Goal: Information Seeking & Learning: Find specific fact

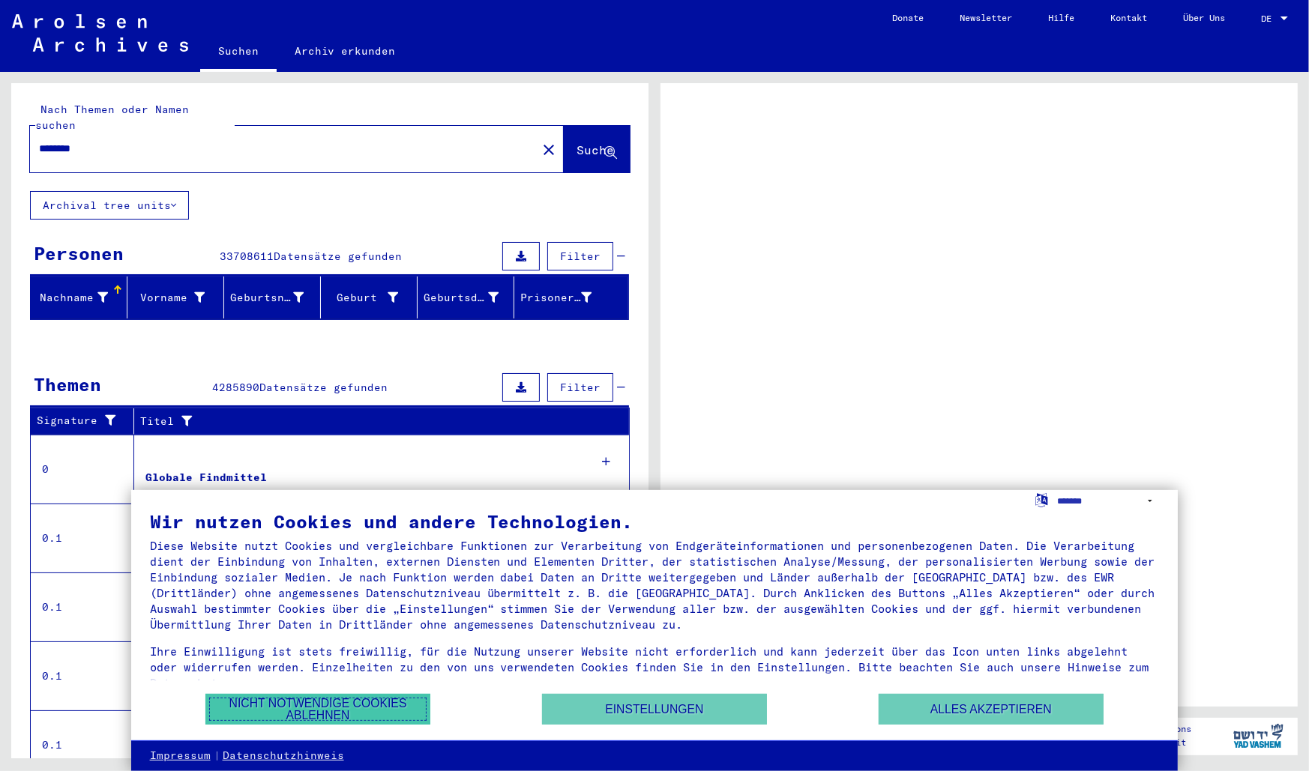
click at [380, 714] on button "Nicht notwendige Cookies ablehnen" at bounding box center [317, 709] width 225 height 31
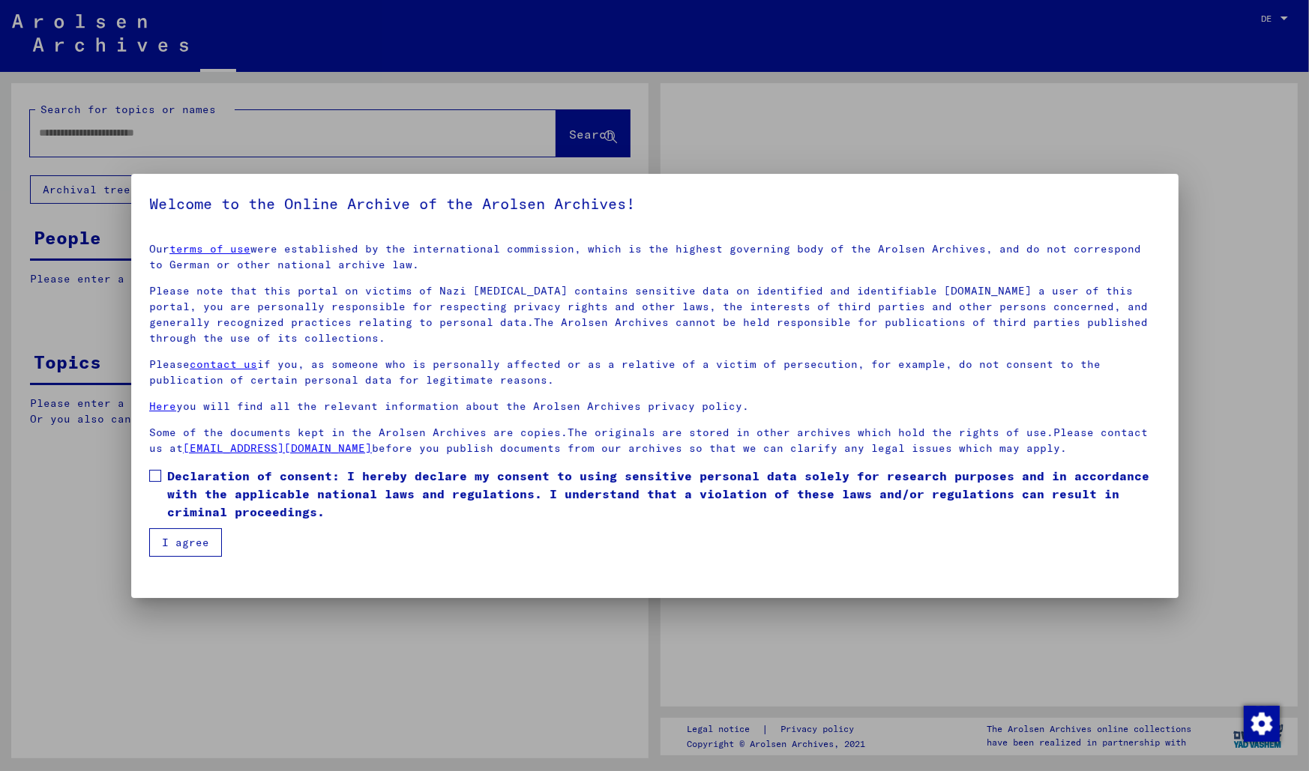
type input "********"
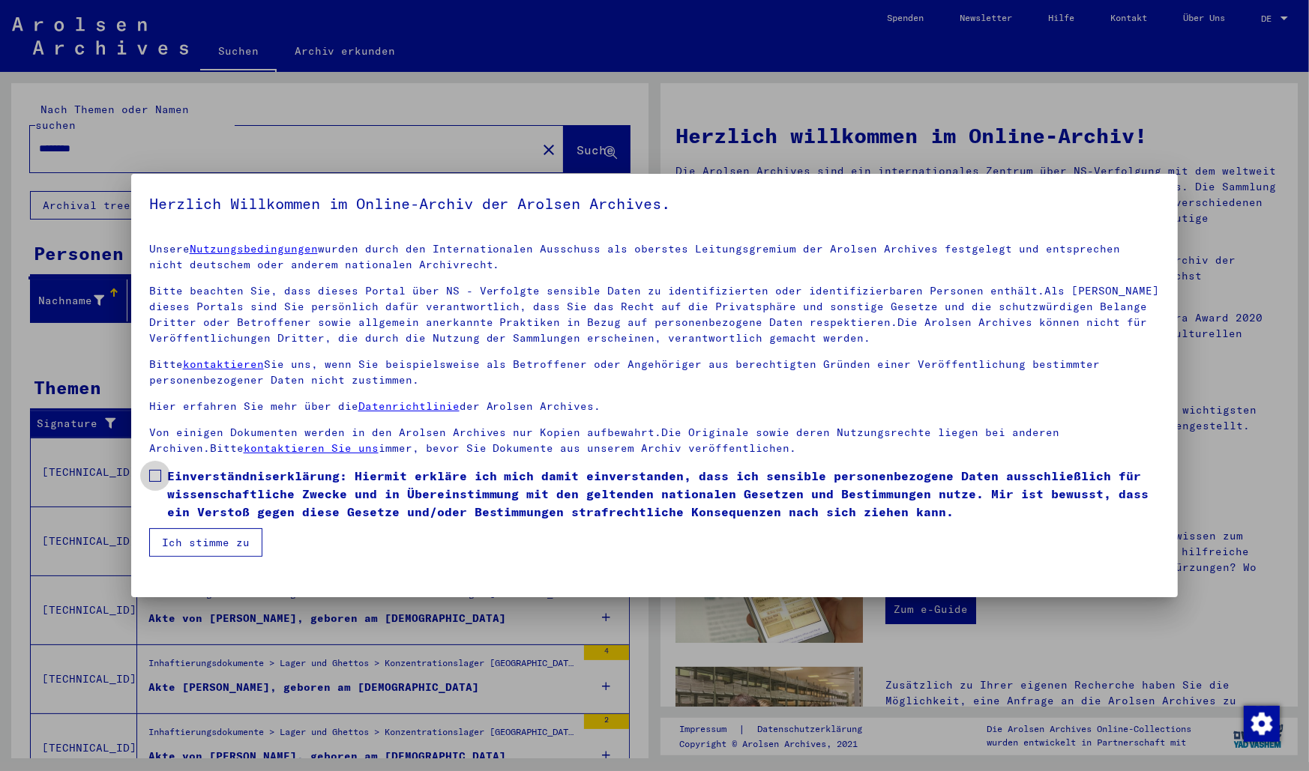
click at [153, 476] on span at bounding box center [155, 476] width 12 height 12
click at [181, 534] on button "Ich stimme zu" at bounding box center [205, 542] width 113 height 28
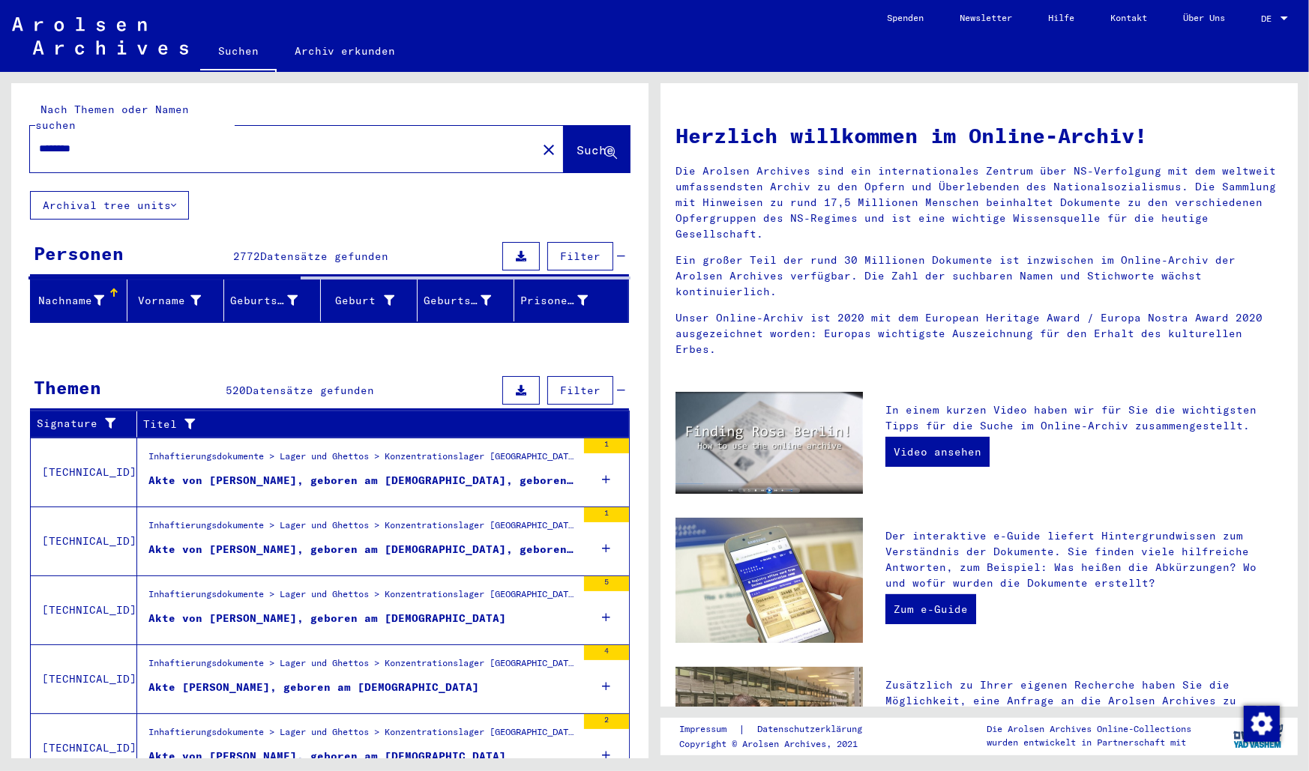
scroll to position [51, 0]
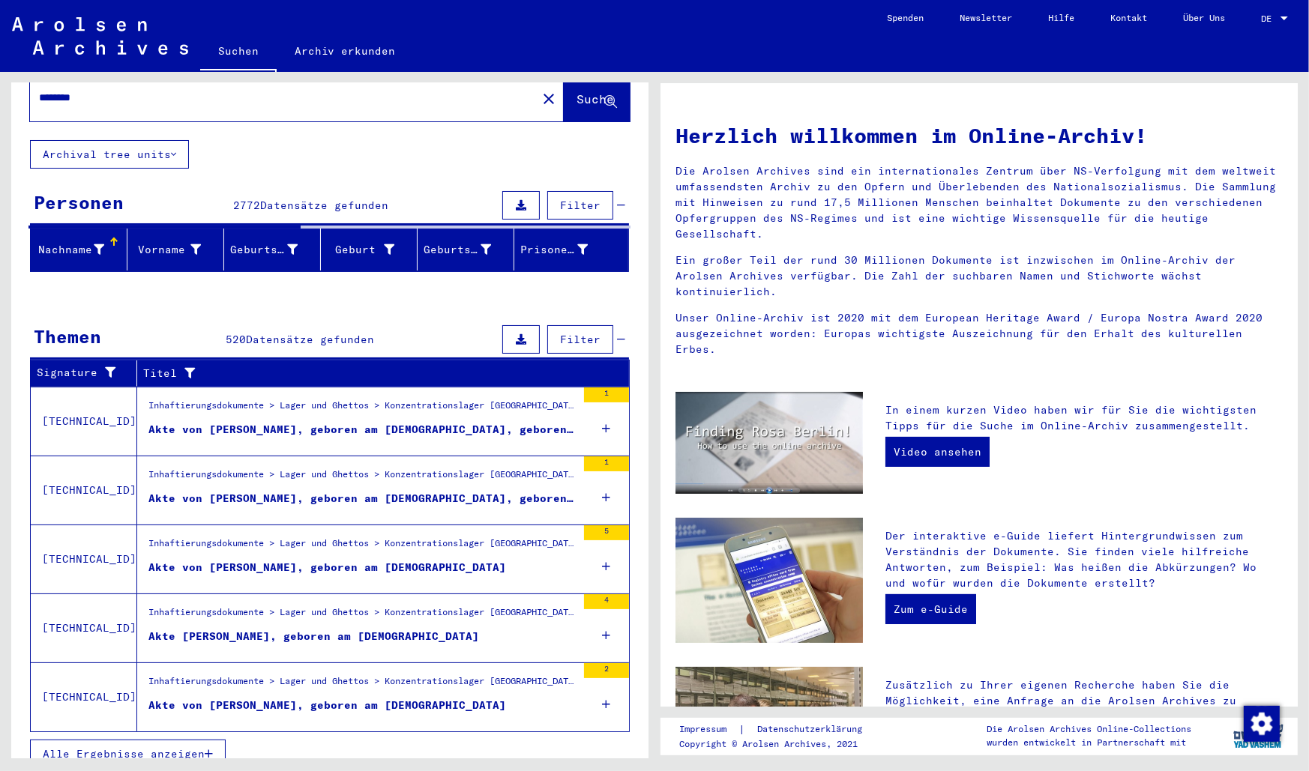
click at [199, 747] on span "Alle Ergebnisse anzeigen" at bounding box center [124, 753] width 162 height 13
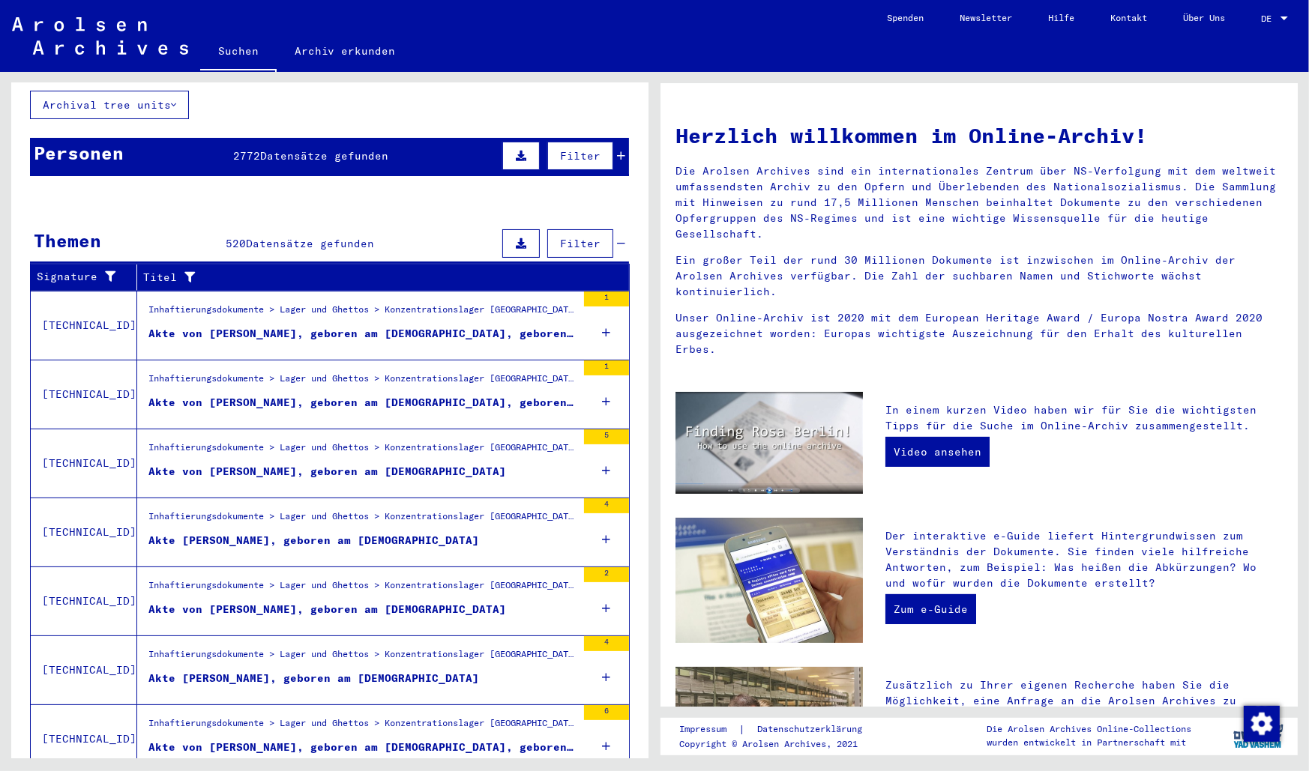
scroll to position [67, 0]
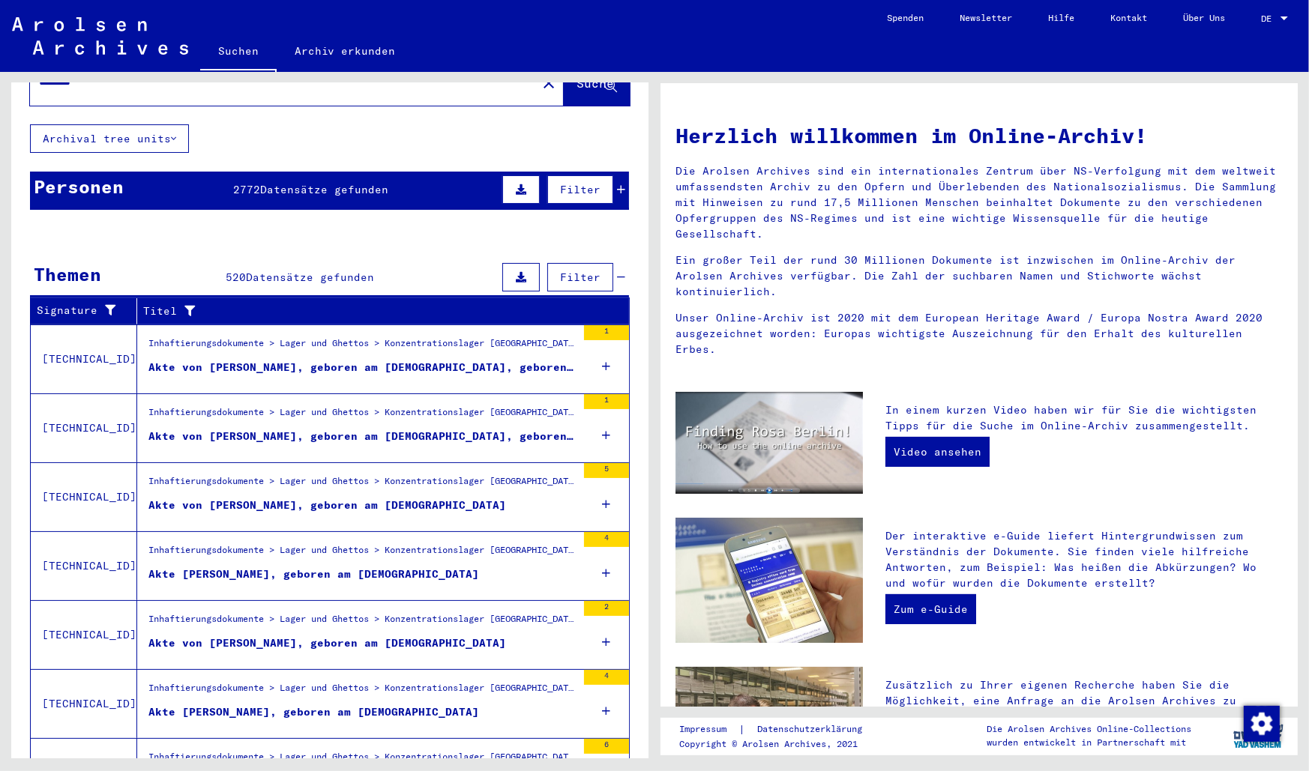
click at [585, 271] on span "Filter" at bounding box center [580, 277] width 40 height 13
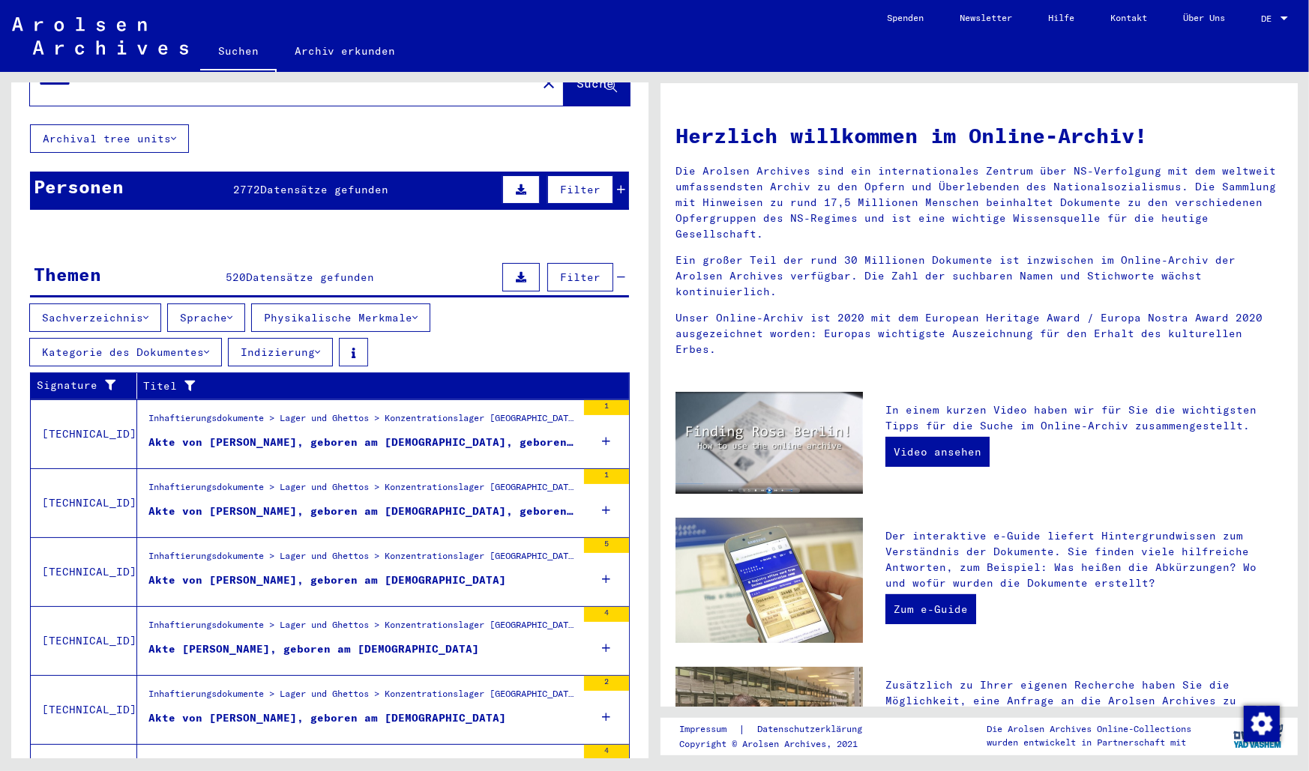
click at [231, 304] on button "Sprache" at bounding box center [206, 318] width 78 height 28
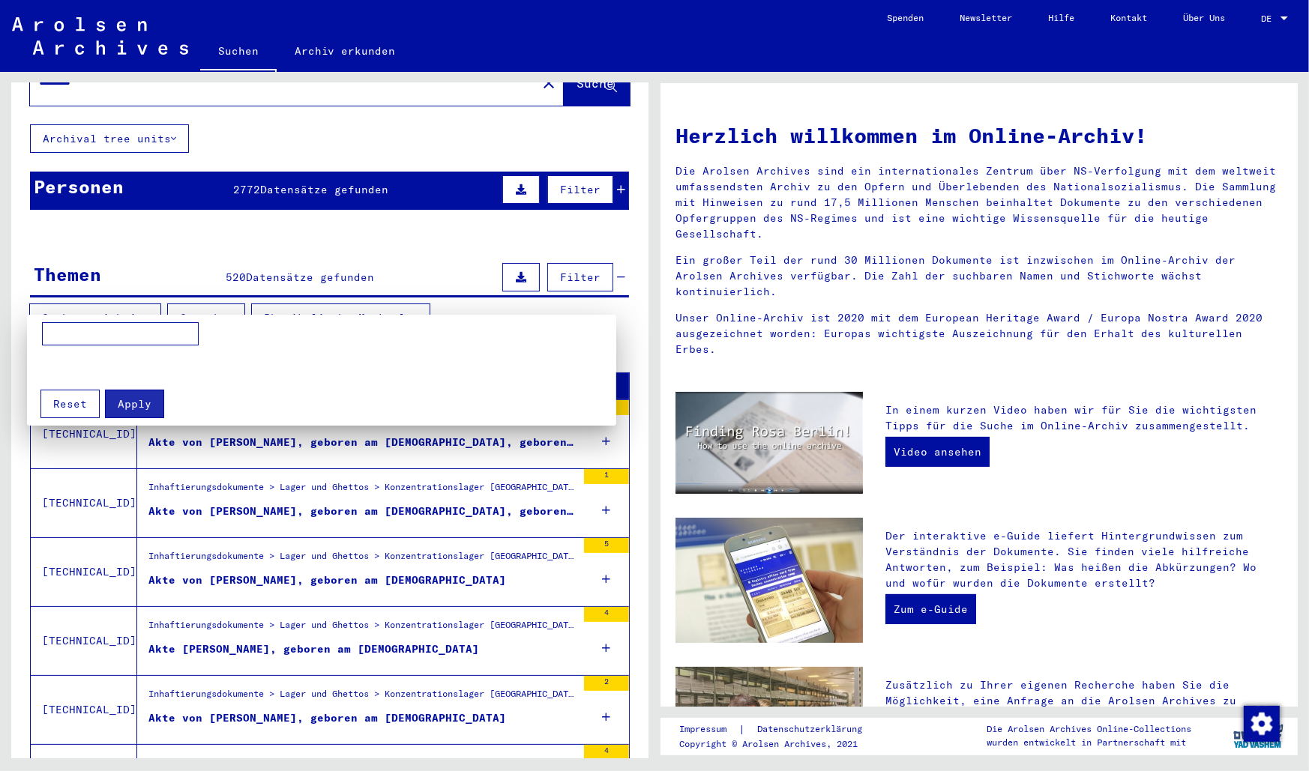
click at [194, 313] on div at bounding box center [654, 385] width 1309 height 771
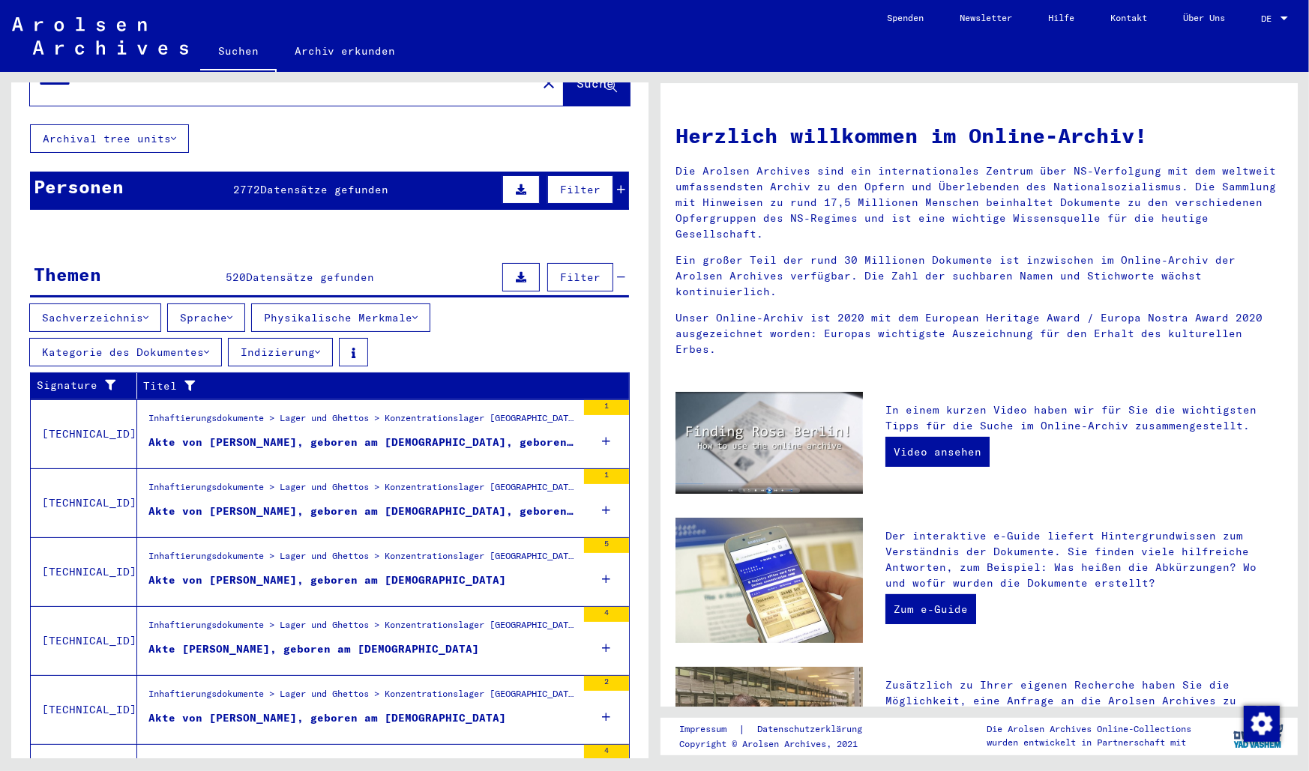
click at [206, 347] on icon at bounding box center [206, 352] width 5 height 10
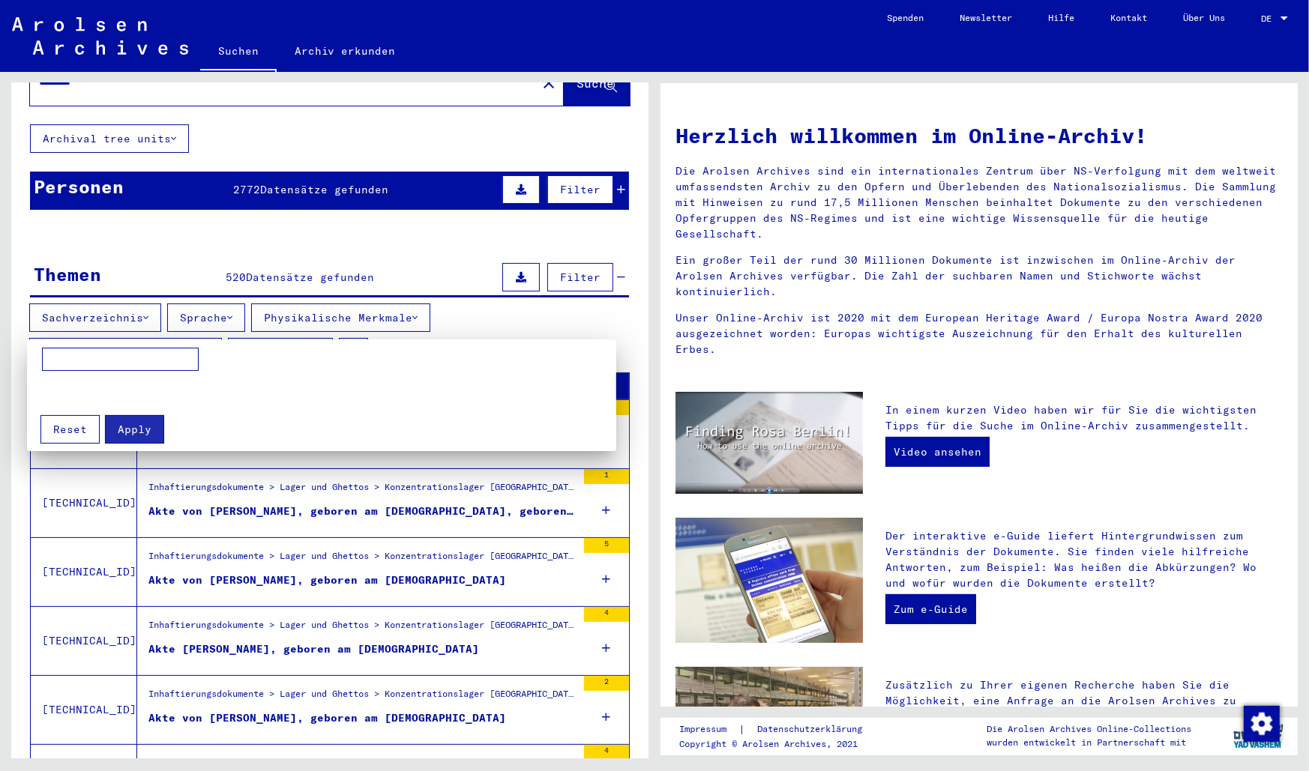
click at [205, 332] on div at bounding box center [654, 385] width 1309 height 771
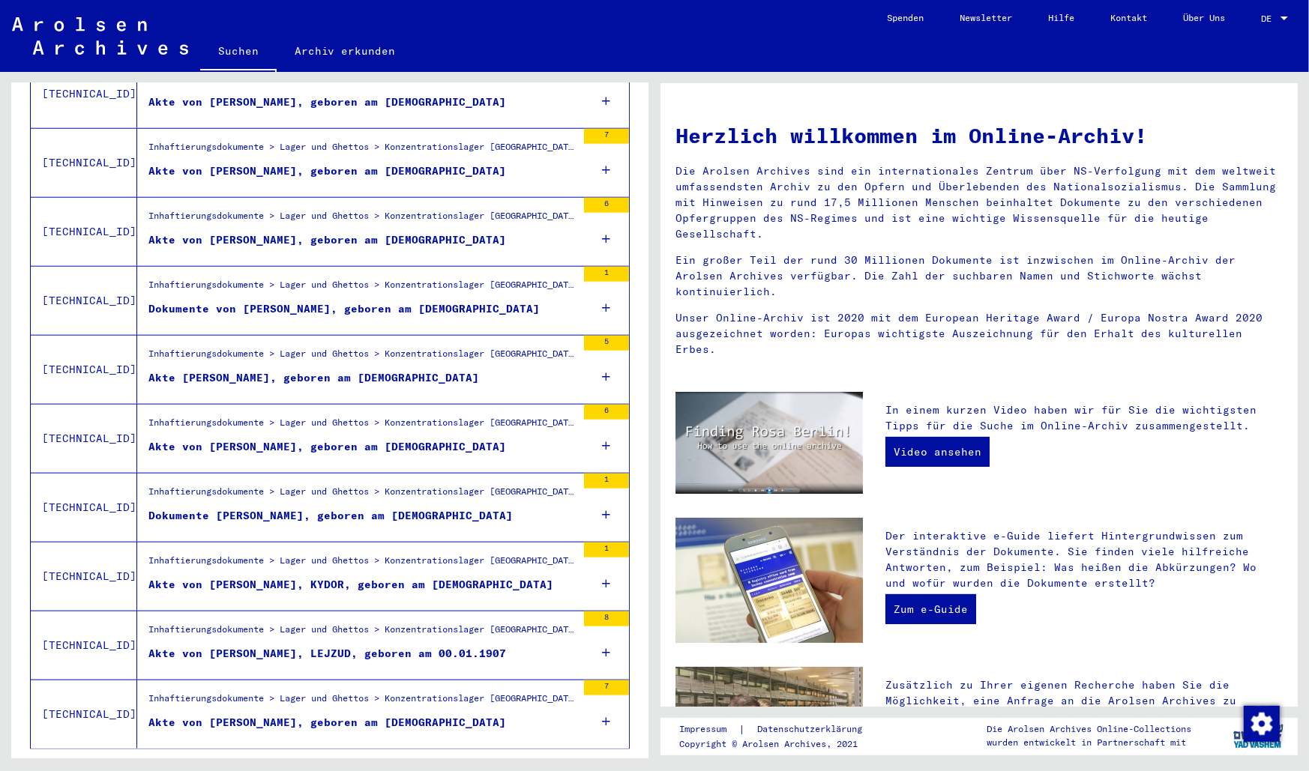
scroll to position [1500, 0]
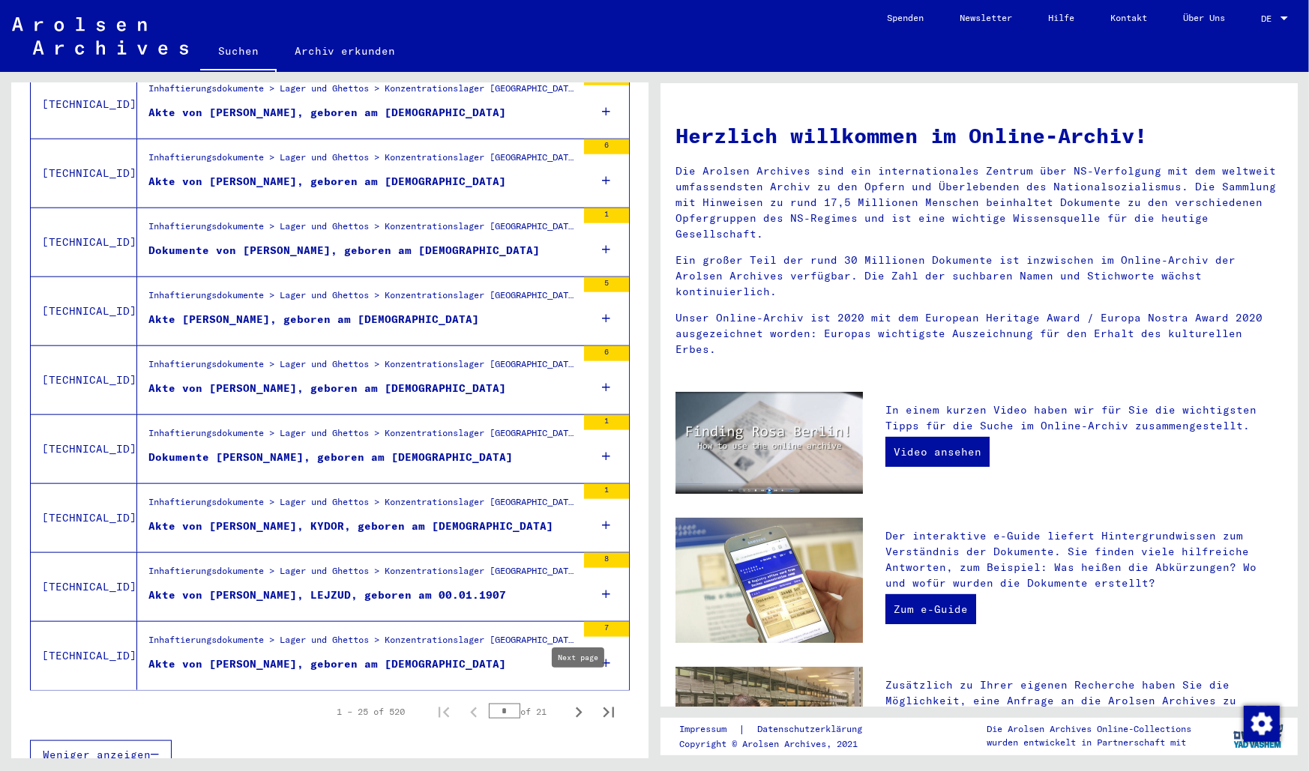
click at [579, 702] on icon "Next page" at bounding box center [578, 712] width 21 height 21
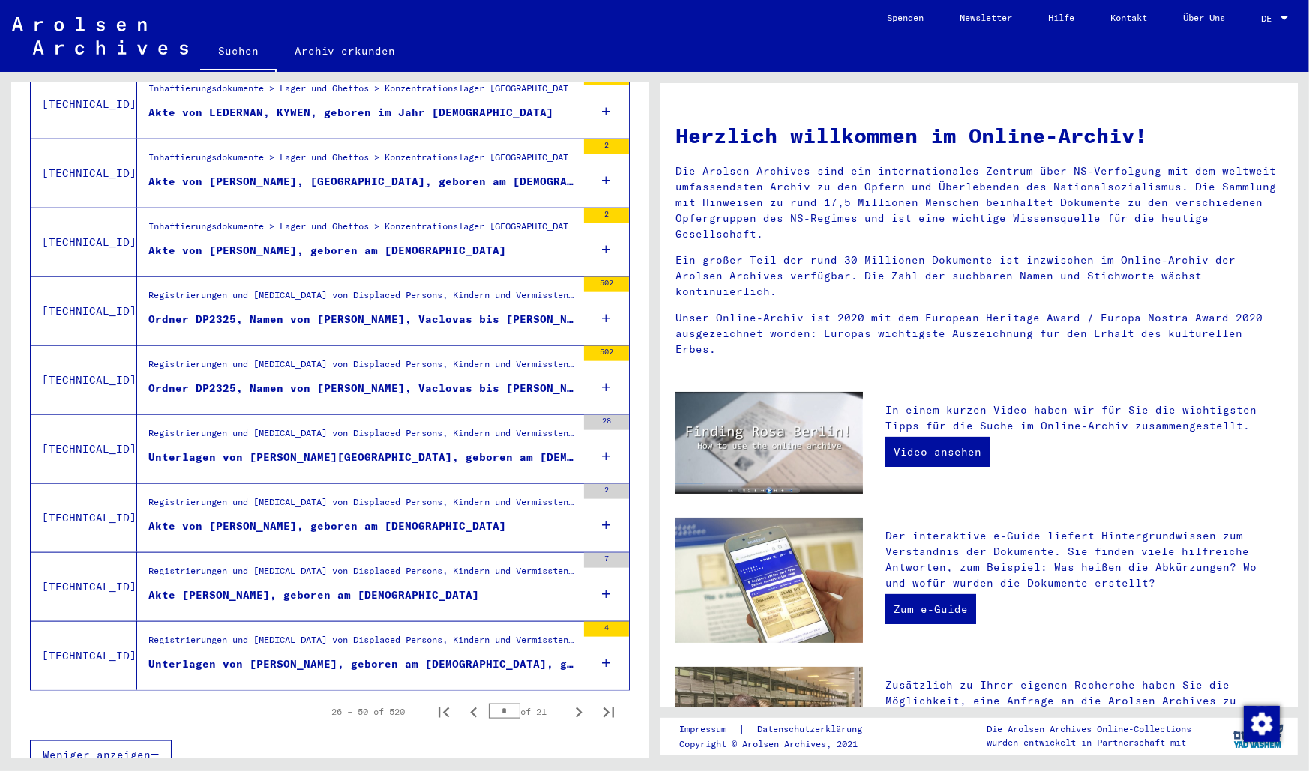
click at [577, 702] on icon "Next page" at bounding box center [578, 712] width 21 height 21
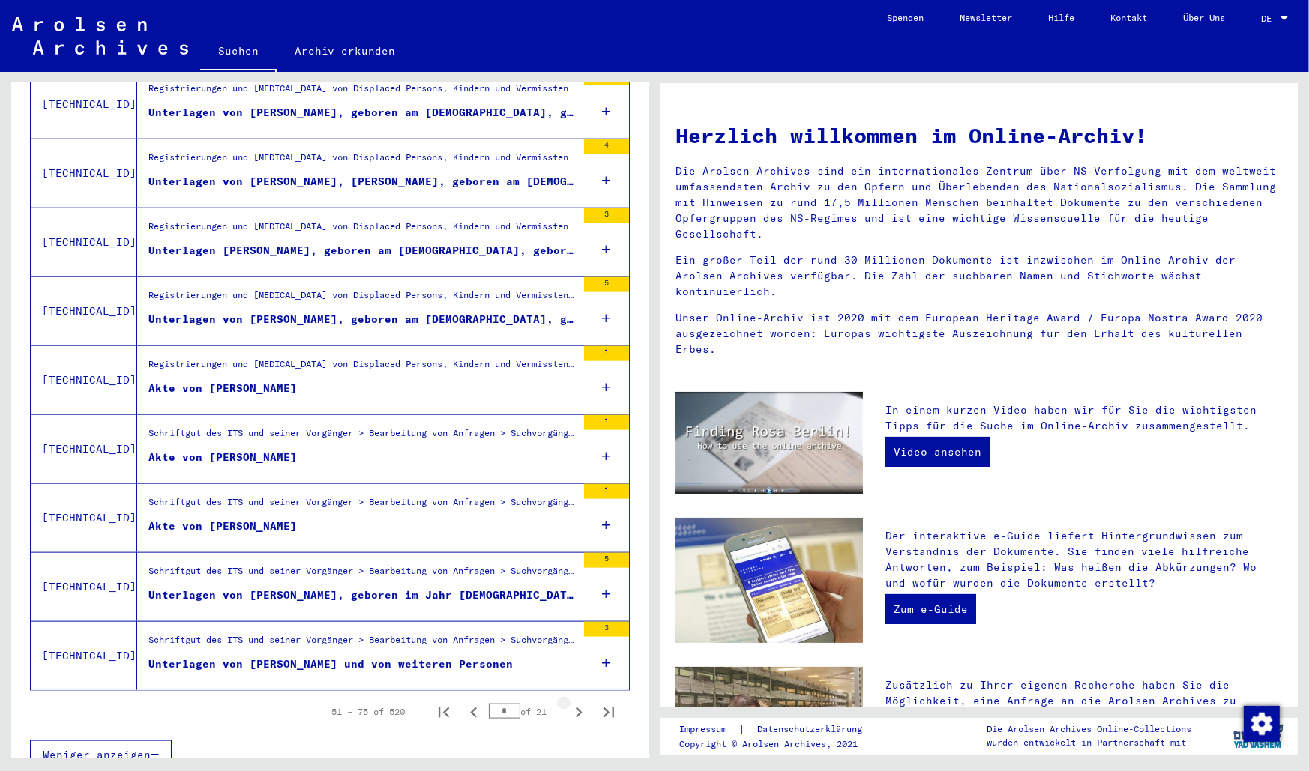
click at [575, 702] on icon "Next page" at bounding box center [578, 712] width 21 height 21
type input "*"
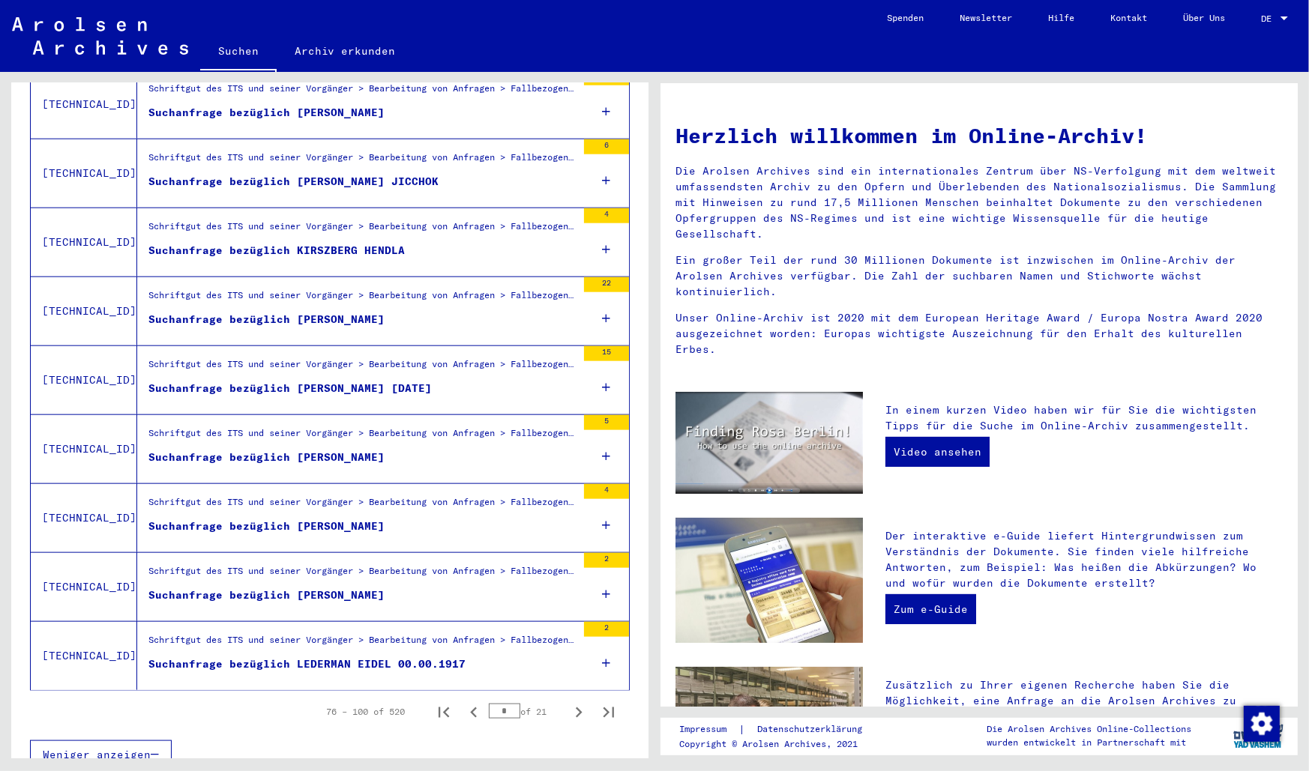
click at [317, 519] on div "Suchanfrage bezüglich [PERSON_NAME]" at bounding box center [266, 527] width 236 height 16
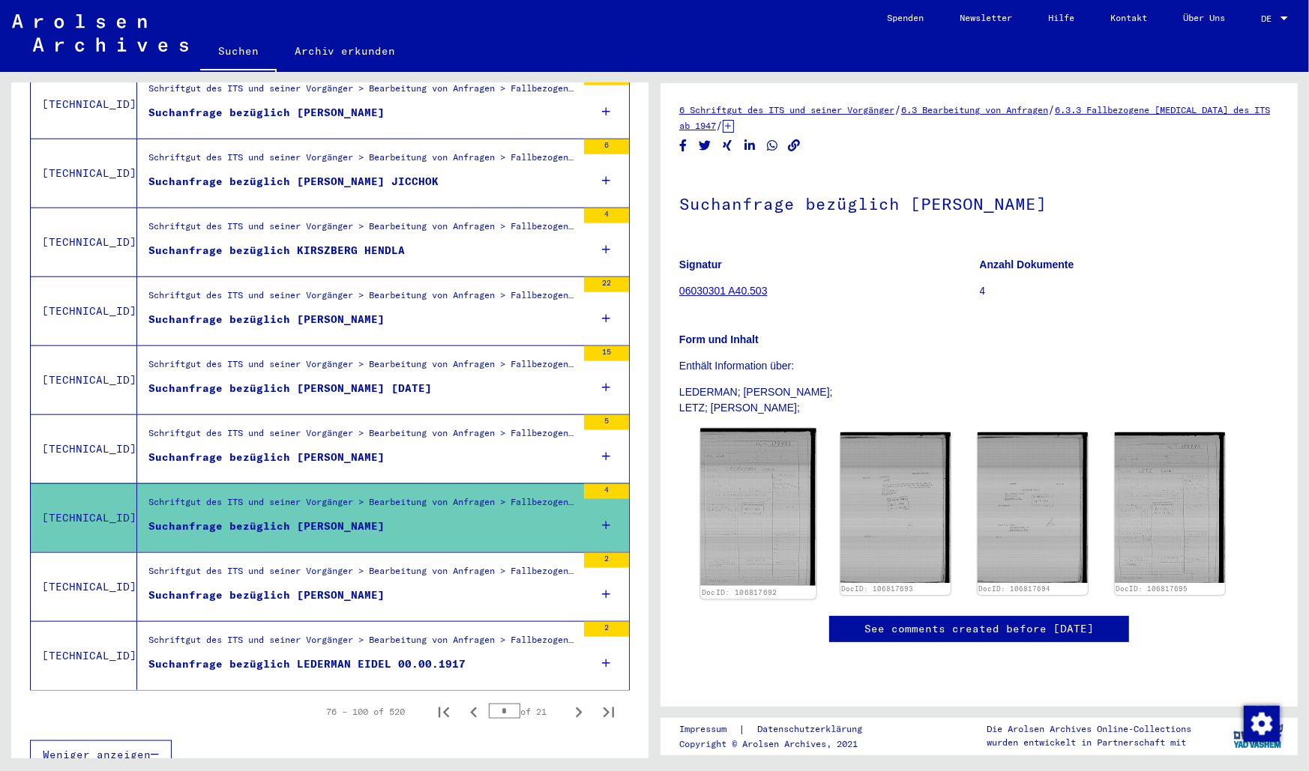
click at [734, 509] on img at bounding box center [757, 507] width 115 height 157
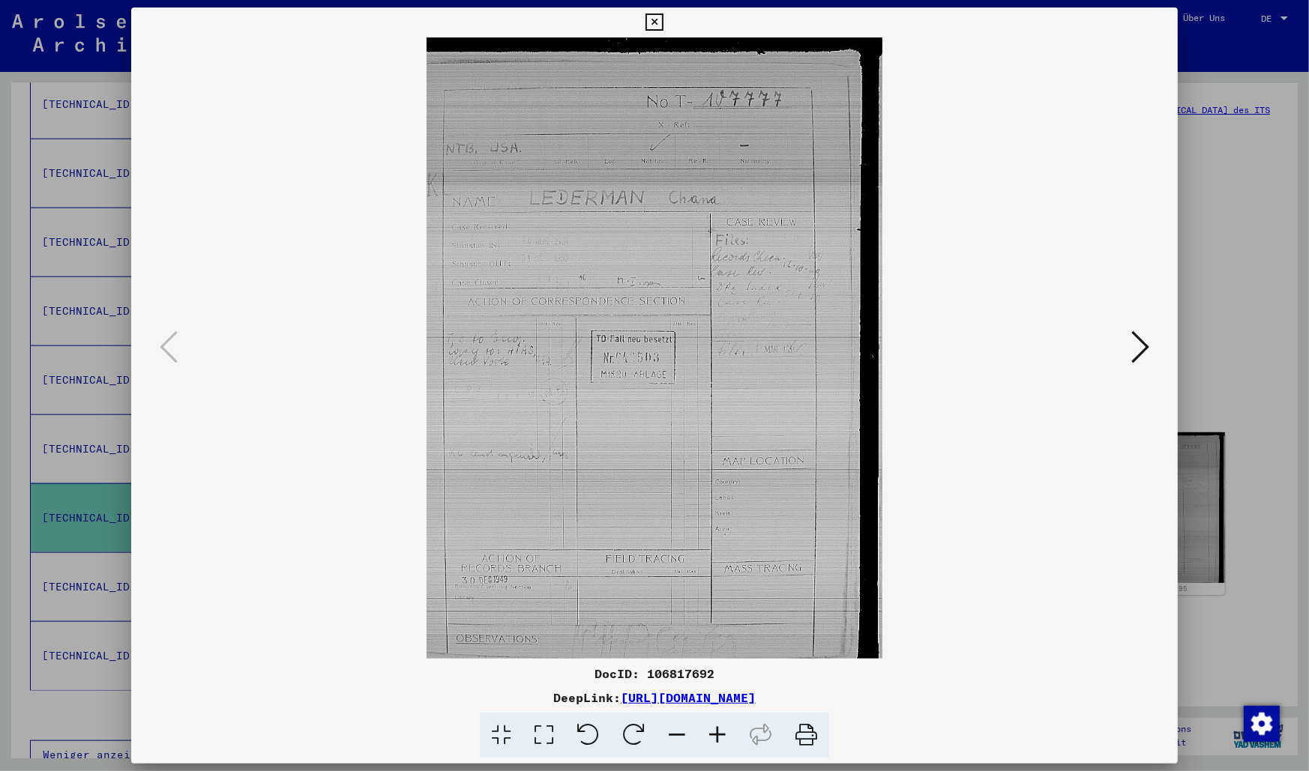
click at [1140, 350] on icon at bounding box center [1140, 347] width 18 height 36
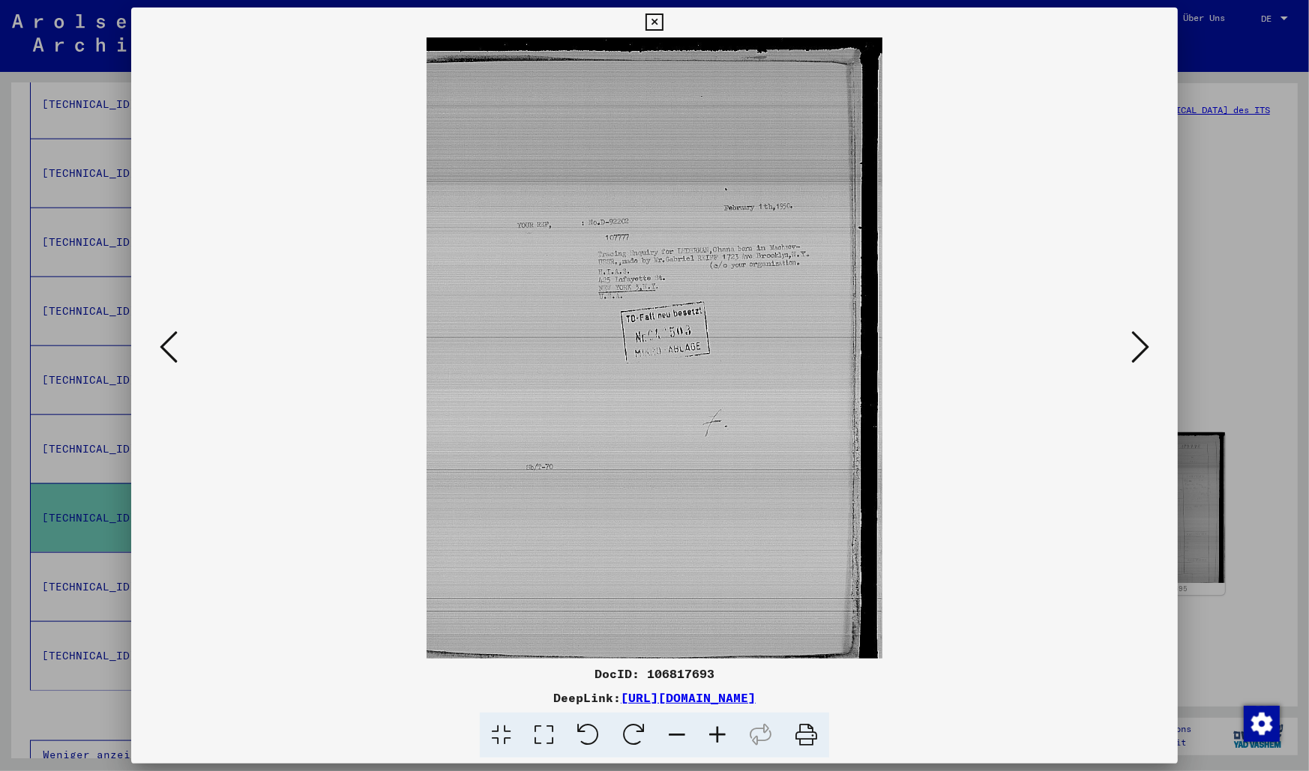
click at [1139, 351] on icon at bounding box center [1140, 347] width 18 height 36
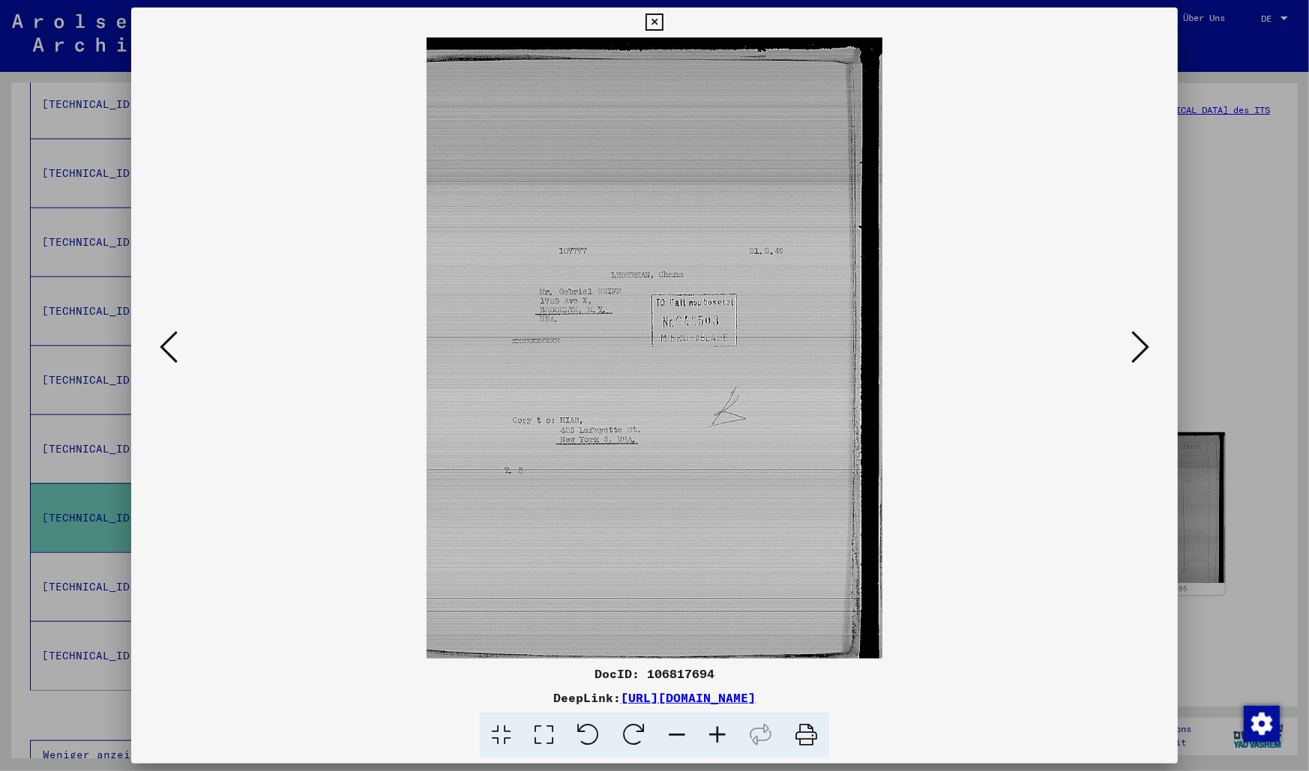
drag, startPoint x: 1139, startPoint y: 351, endPoint x: 1130, endPoint y: 355, distance: 9.1
click at [1133, 354] on button at bounding box center [1140, 348] width 27 height 43
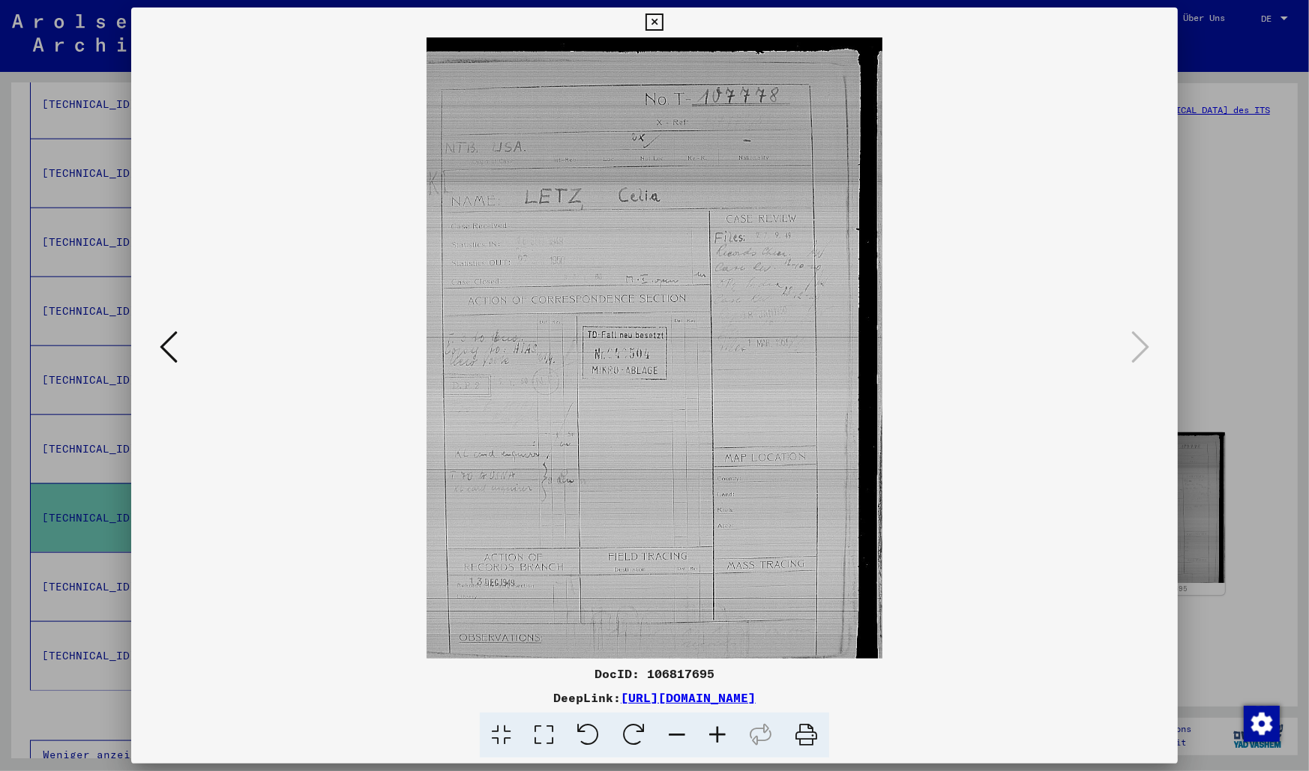
click at [663, 26] on icon at bounding box center [653, 22] width 17 height 18
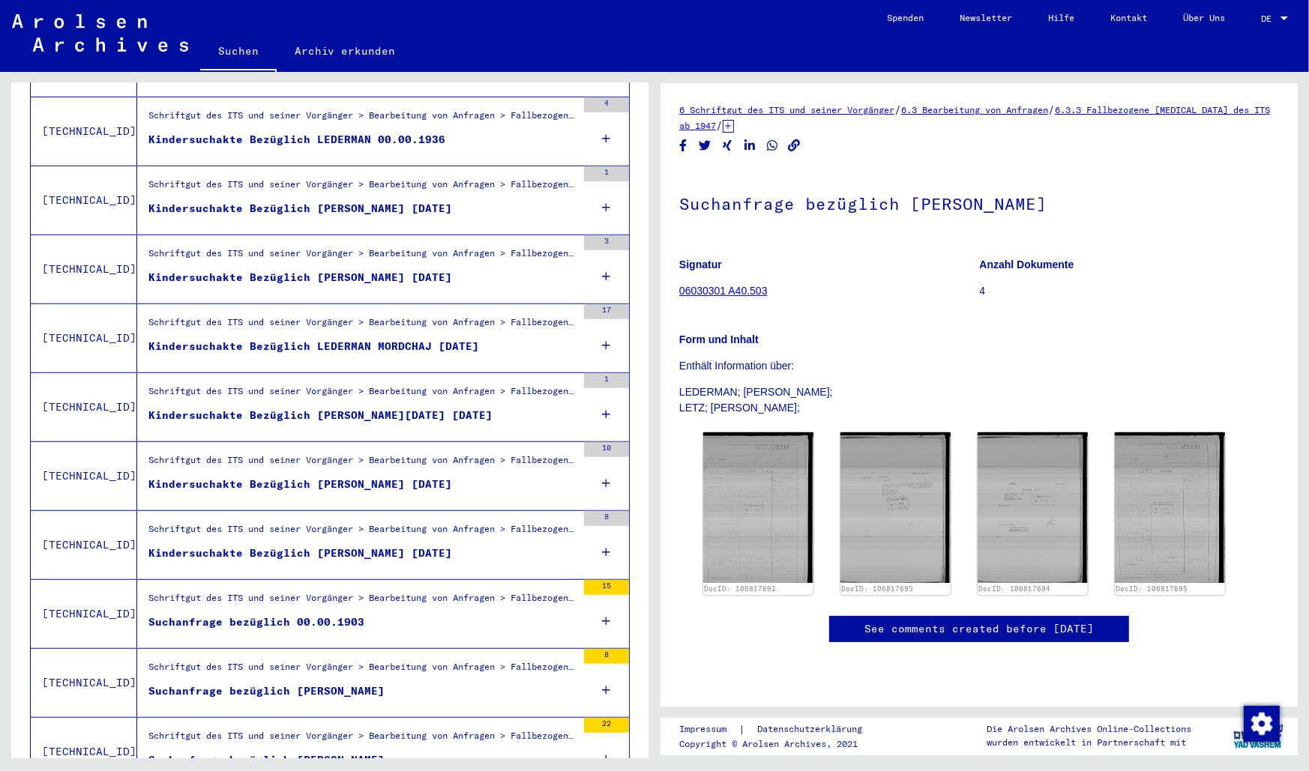
scroll to position [768, 0]
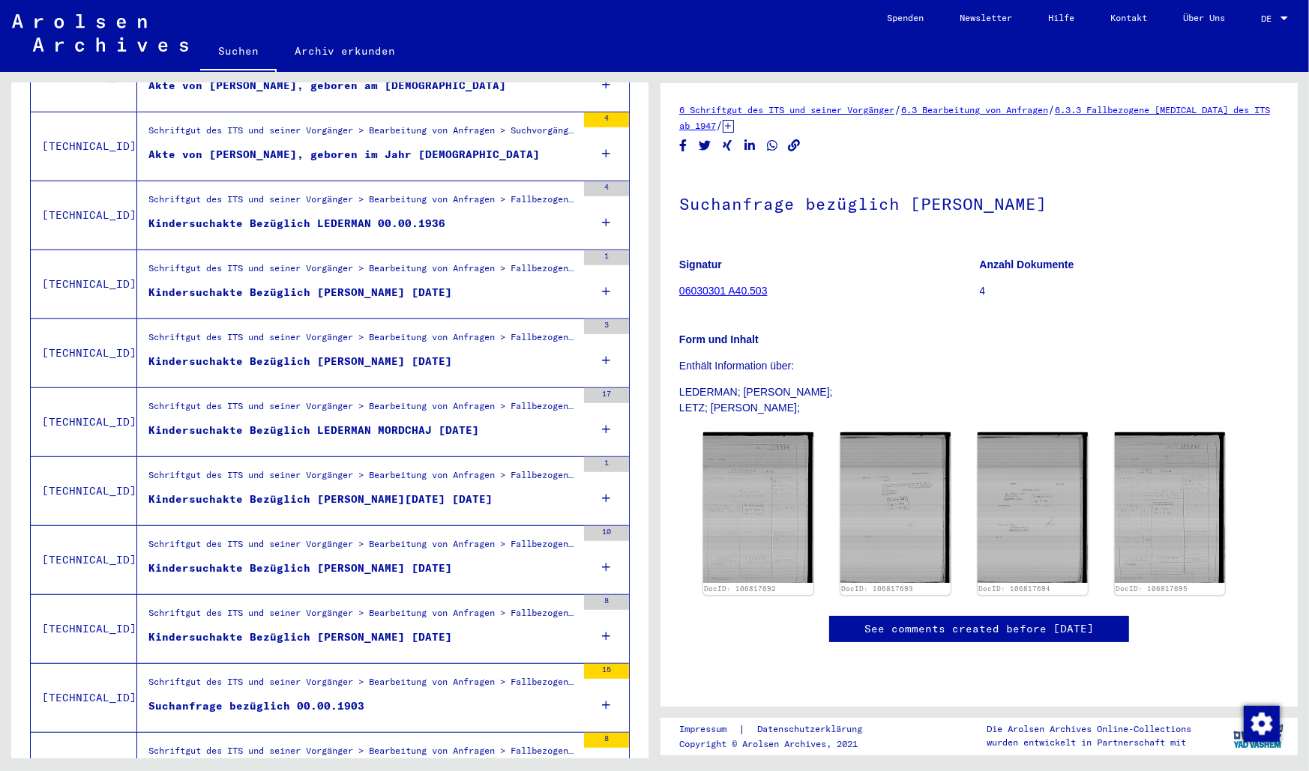
click at [347, 561] on div "Kindersuchakte Bezüglich [PERSON_NAME] [DATE]" at bounding box center [300, 569] width 304 height 16
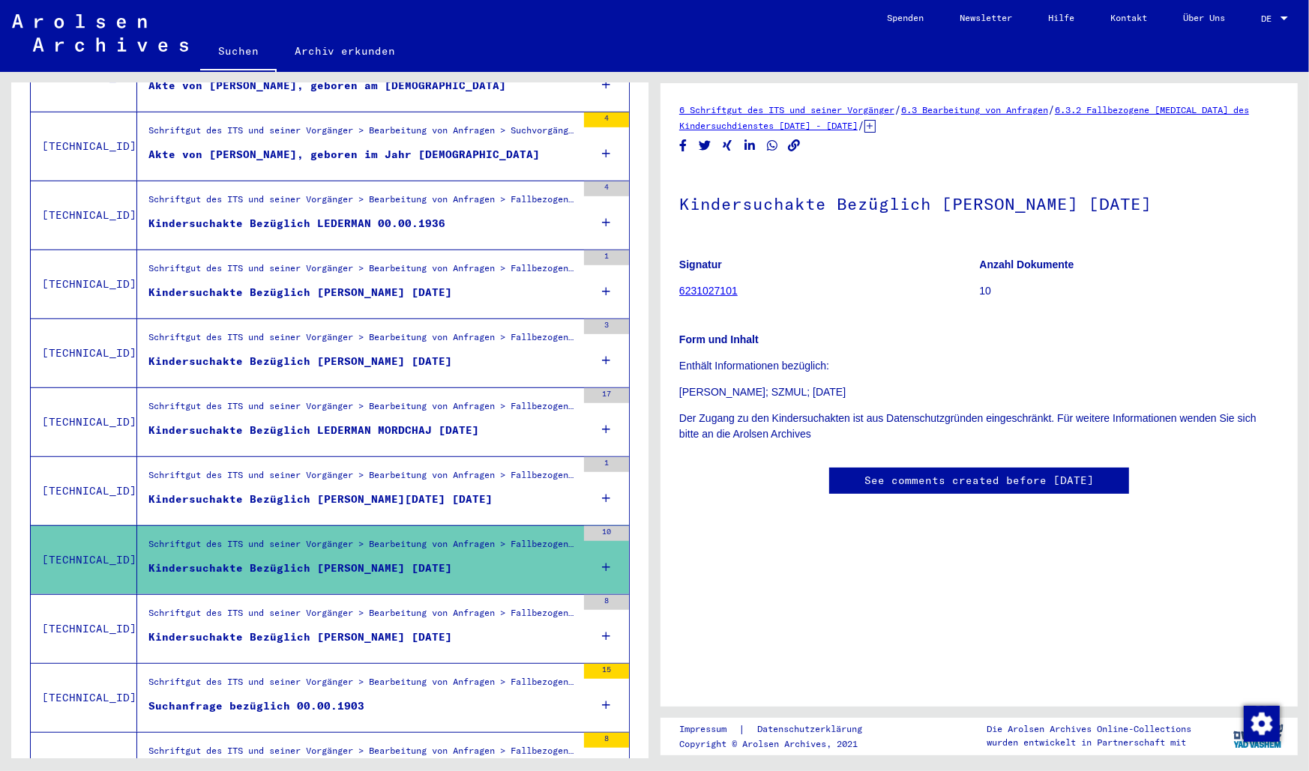
click at [717, 290] on link "6231027101" at bounding box center [708, 291] width 58 height 12
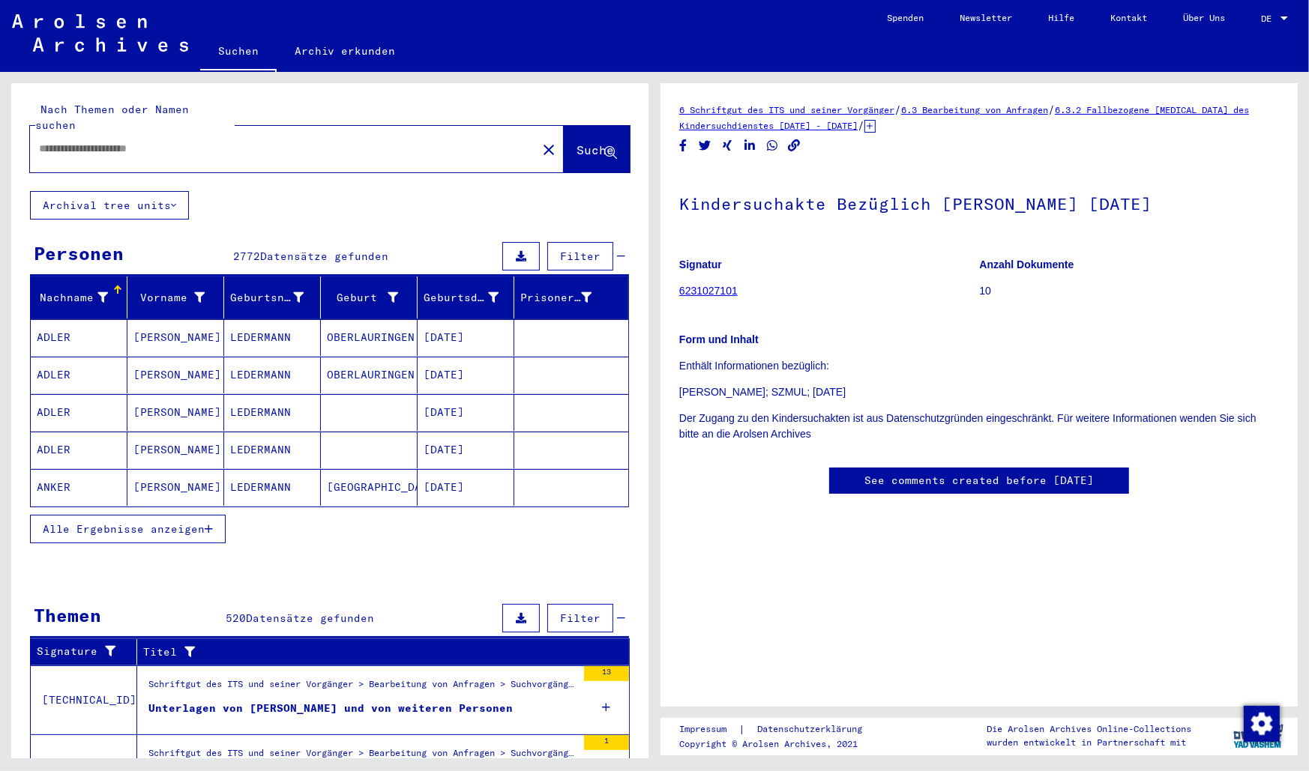
type input "******"
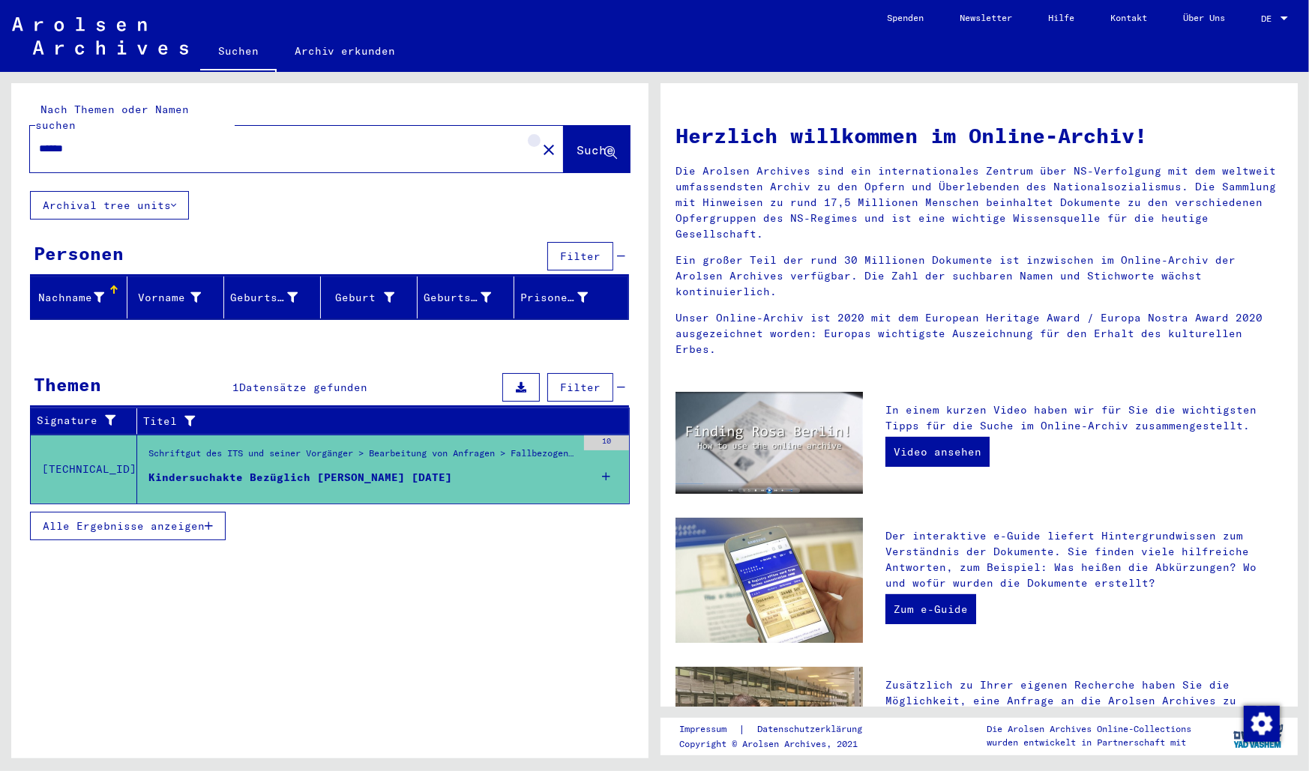
click at [540, 141] on mat-icon "close" at bounding box center [549, 150] width 18 height 18
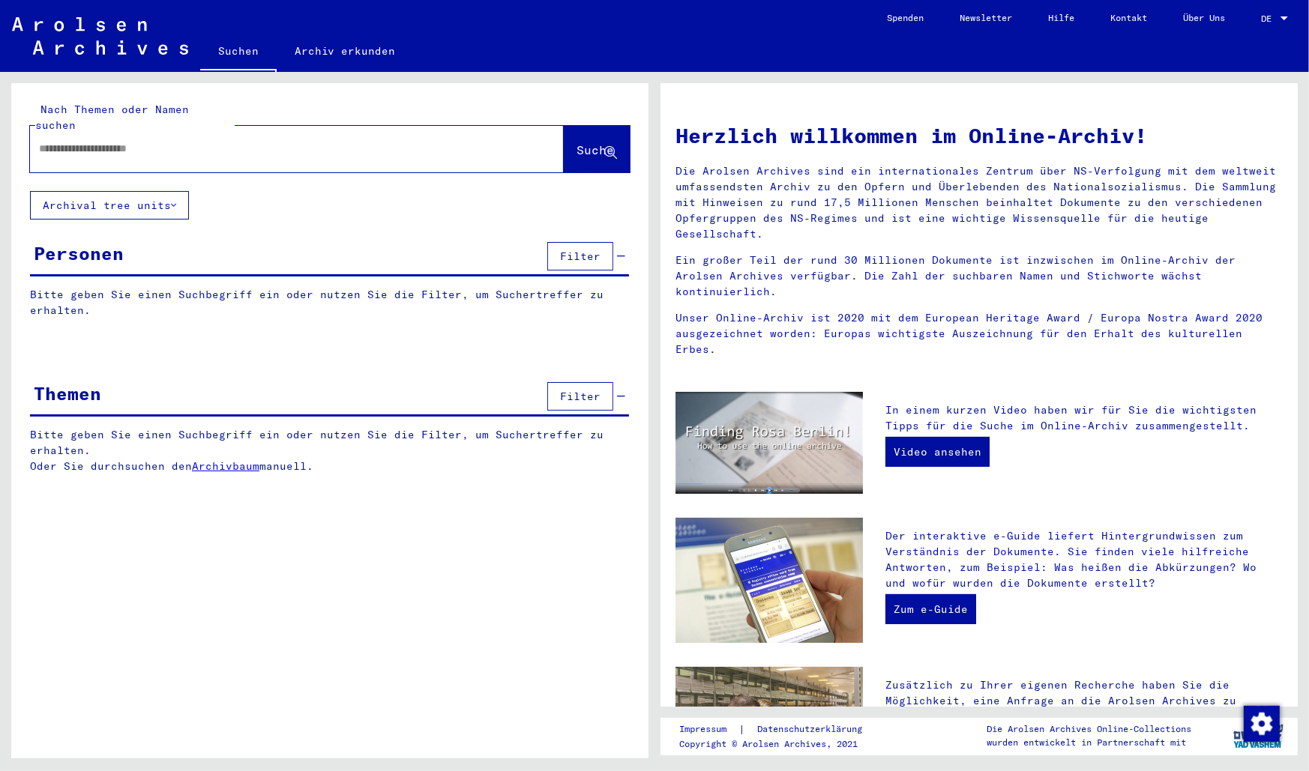
click at [120, 54] on img at bounding box center [100, 35] width 176 height 37
